Goal: Task Accomplishment & Management: Manage account settings

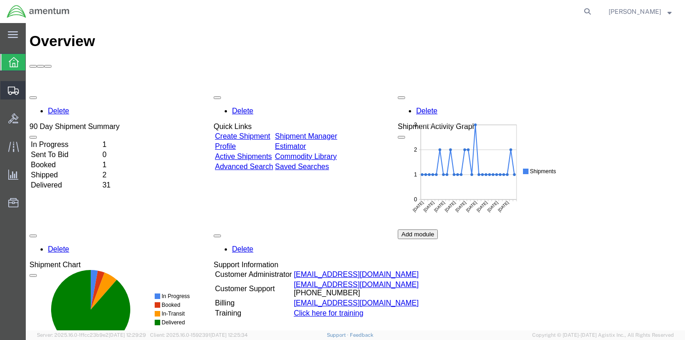
click at [32, 91] on span "Shipments" at bounding box center [28, 90] width 6 height 18
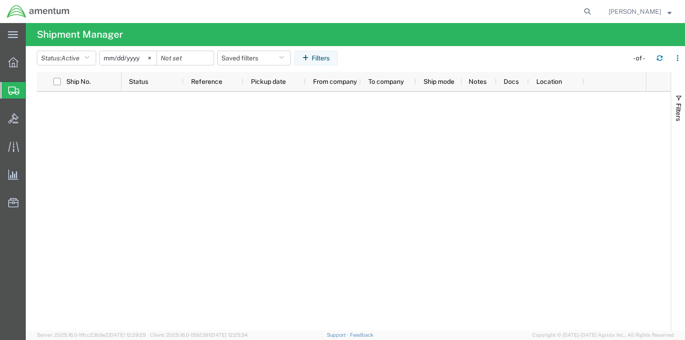
click at [0, 0] on span "Shipment Manager" at bounding box center [0, 0] width 0 height 0
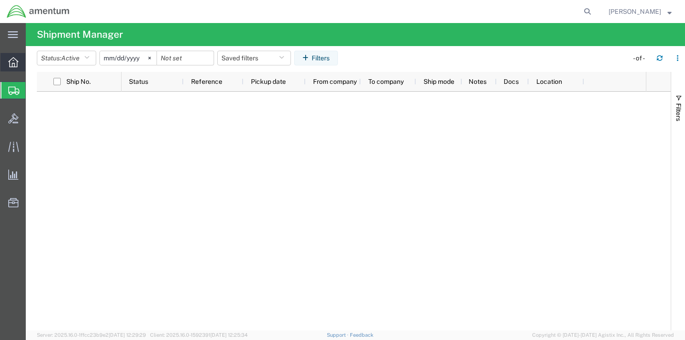
click at [13, 65] on icon at bounding box center [13, 62] width 10 height 10
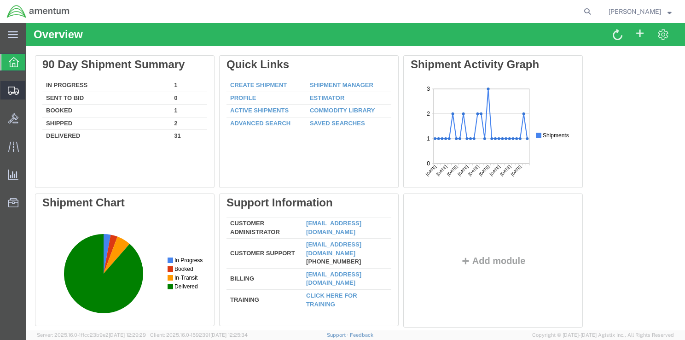
click at [32, 90] on span "Shipments" at bounding box center [28, 90] width 6 height 18
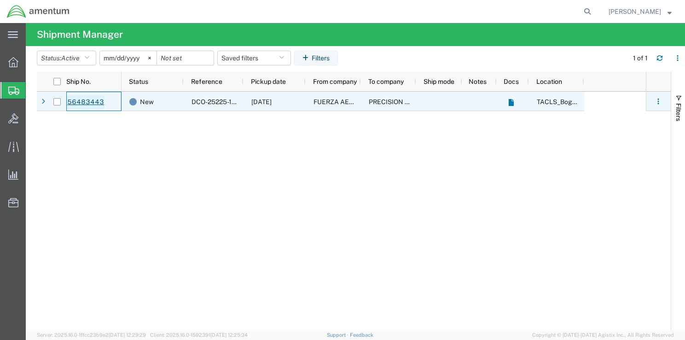
click at [94, 102] on link "56483443" at bounding box center [86, 102] width 38 height 15
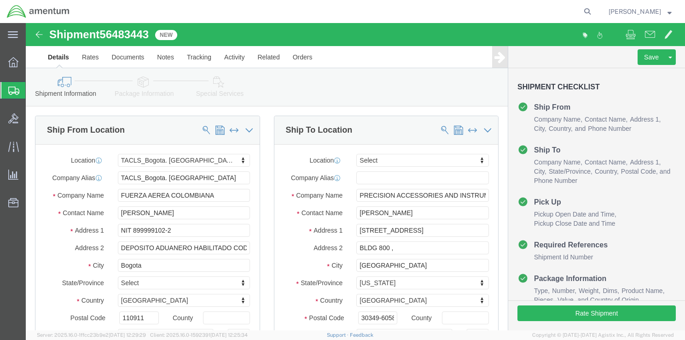
select select "42680"
select select
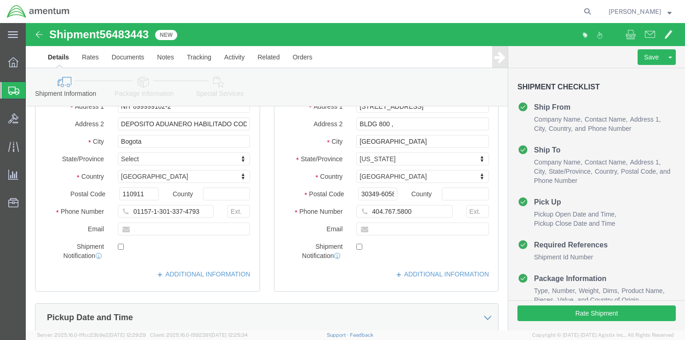
scroll to position [108, 0]
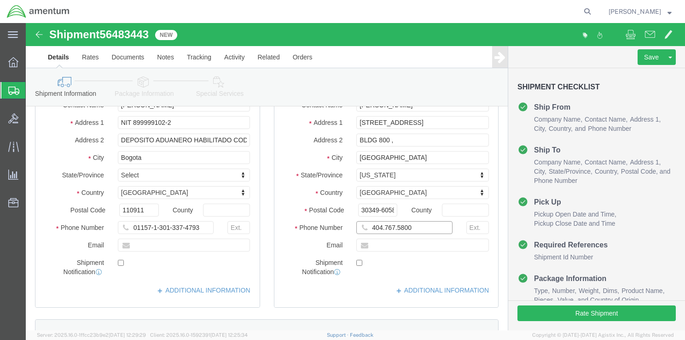
click input "404.767.5800"
click input "404-767.5800"
type input "[PHONE_NUMBER]"
click label
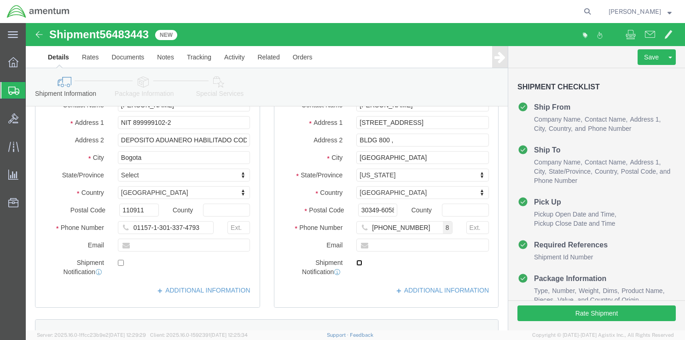
click input "checkbox"
checkbox input "true"
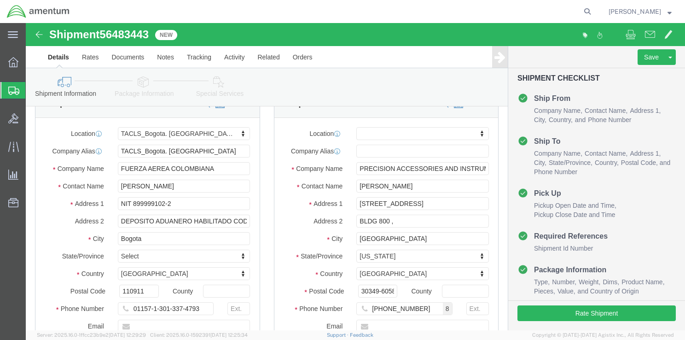
scroll to position [3, 0]
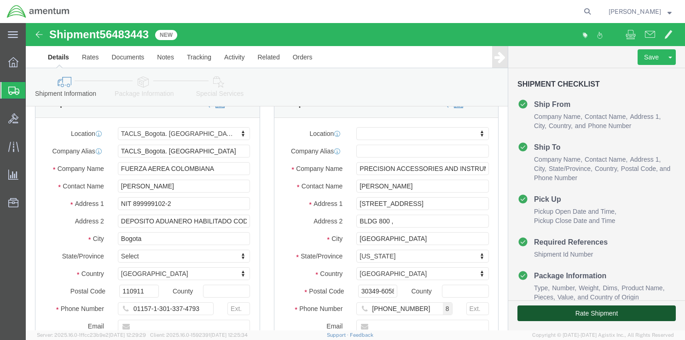
click button "Rate Shipment"
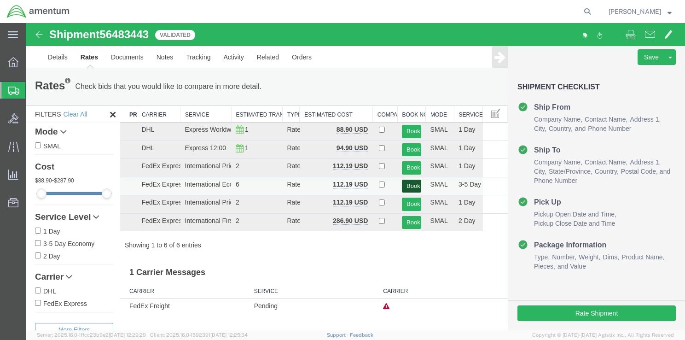
click at [408, 183] on button "Book" at bounding box center [411, 186] width 19 height 13
click at [410, 183] on button "Book" at bounding box center [411, 186] width 19 height 13
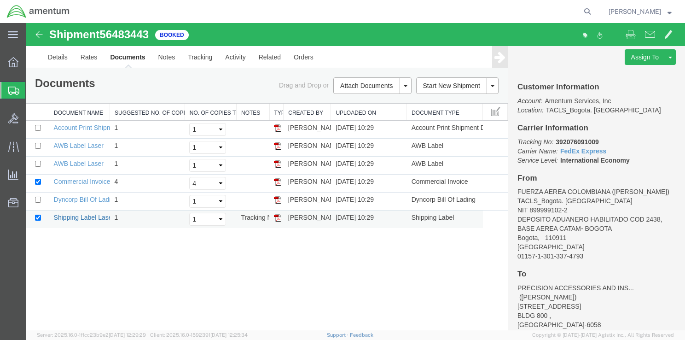
click at [91, 216] on link "Shipping Label Laser" at bounding box center [84, 217] width 61 height 7
click at [96, 197] on link "Dyncorp Bill Of Lading" at bounding box center [86, 199] width 64 height 7
click at [99, 181] on link "Commercial Invoice" at bounding box center [82, 181] width 57 height 7
click at [97, 161] on link "AWB Label Laser" at bounding box center [79, 163] width 50 height 7
click at [88, 144] on link "AWB Label Laser" at bounding box center [79, 145] width 50 height 7
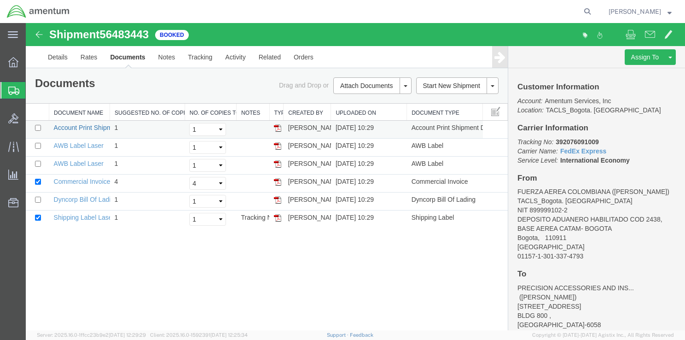
click at [95, 128] on link "Account Print Shipment Details" at bounding box center [98, 127] width 89 height 7
